Goal: Task Accomplishment & Management: Manage account settings

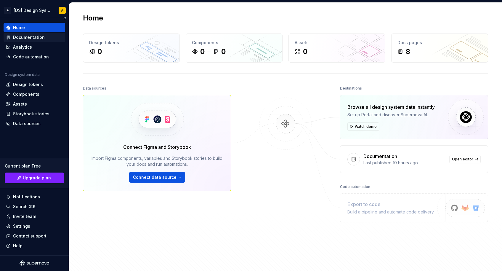
click at [32, 37] on div "Documentation" at bounding box center [29, 37] width 32 height 6
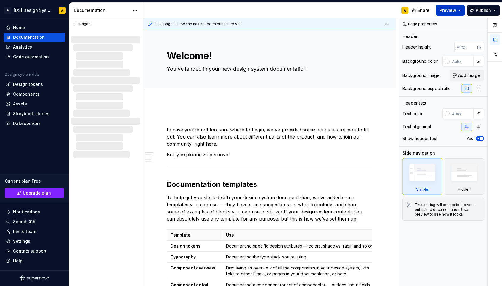
click at [458, 11] on button "Preview" at bounding box center [450, 10] width 29 height 11
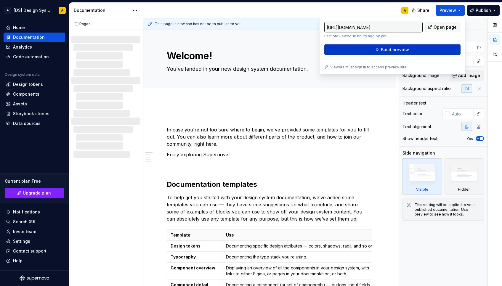
click at [418, 50] on button "Build preview" at bounding box center [393, 49] width 136 height 11
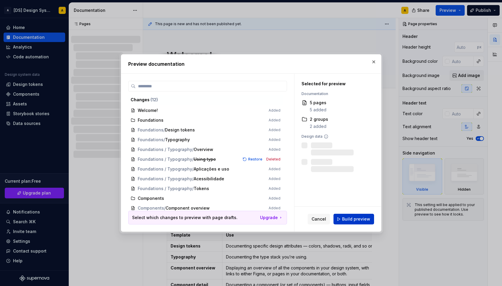
click at [352, 222] on span "Build preview" at bounding box center [356, 219] width 28 height 6
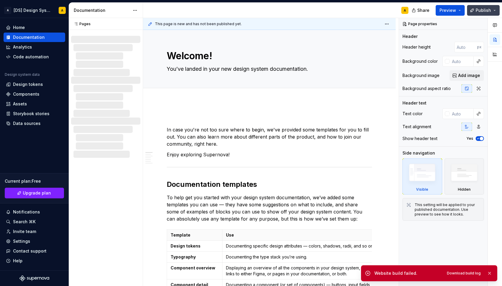
click at [493, 8] on button "Publish" at bounding box center [483, 10] width 33 height 11
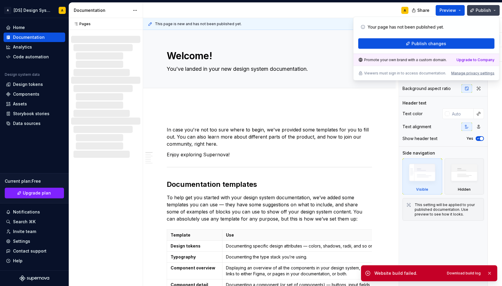
click at [493, 8] on button "Publish" at bounding box center [483, 10] width 33 height 11
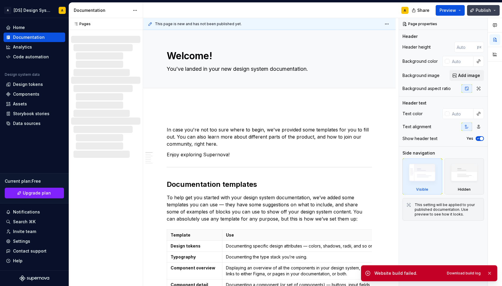
click at [493, 8] on button "Publish" at bounding box center [483, 10] width 33 height 11
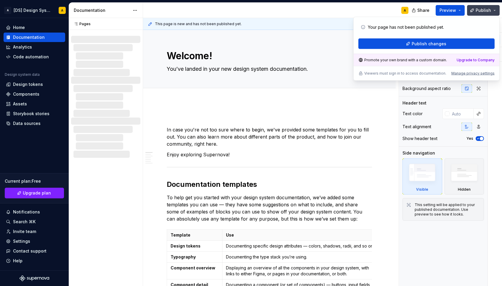
type textarea "*"
click at [466, 73] on div "Manage privacy settings" at bounding box center [473, 73] width 43 height 5
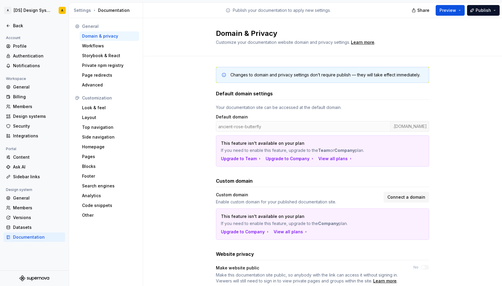
click at [334, 107] on div "Your documentation site can be accessed at the default domain." at bounding box center [322, 108] width 213 height 6
click at [491, 9] on span "Publish" at bounding box center [483, 10] width 15 height 6
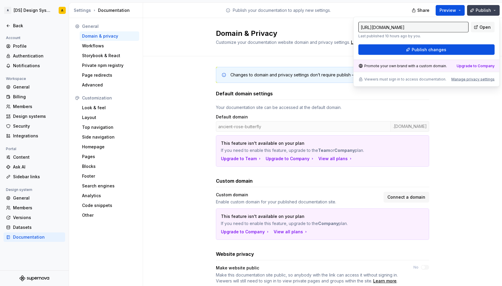
click at [491, 9] on span "Publish" at bounding box center [483, 10] width 15 height 6
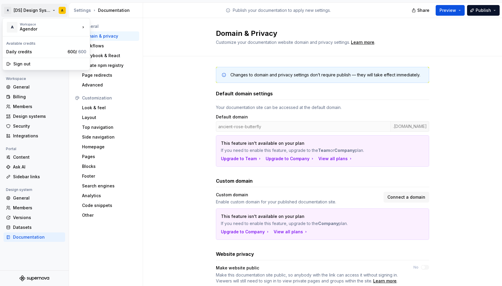
click at [16, 8] on html "A [DS] Design System A Back Account Profile Authentication Notifications Worksp…" at bounding box center [251, 143] width 502 height 286
click at [25, 64] on div "Sign out" at bounding box center [49, 64] width 73 height 6
